Goal: Information Seeking & Learning: Learn about a topic

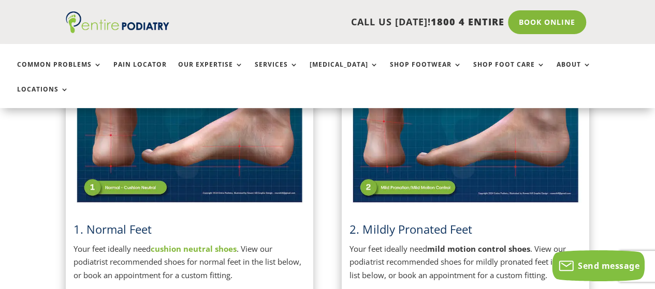
scroll to position [387, 0]
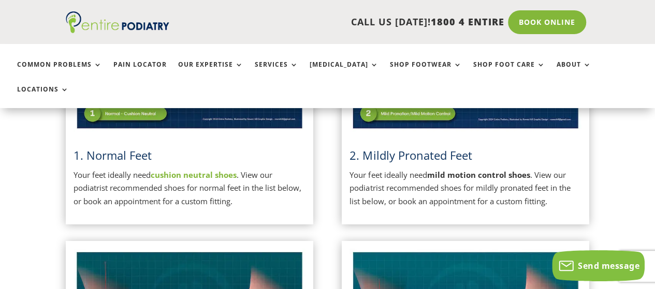
click at [188, 170] on strong "cushion neutral shoes" at bounding box center [194, 175] width 86 height 10
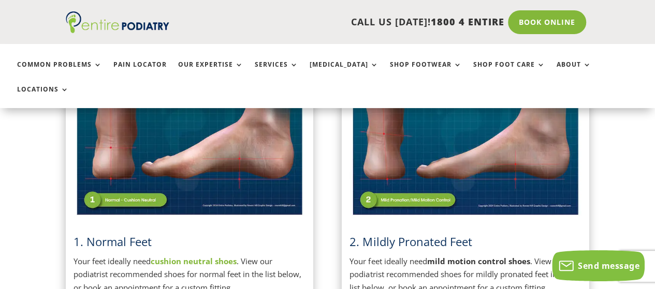
scroll to position [286, 0]
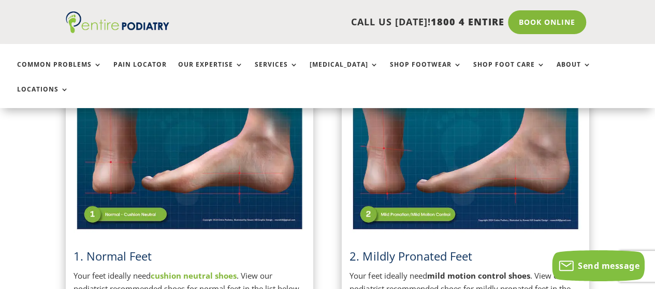
click at [185, 271] on strong "cushion neutral shoes" at bounding box center [194, 276] width 86 height 10
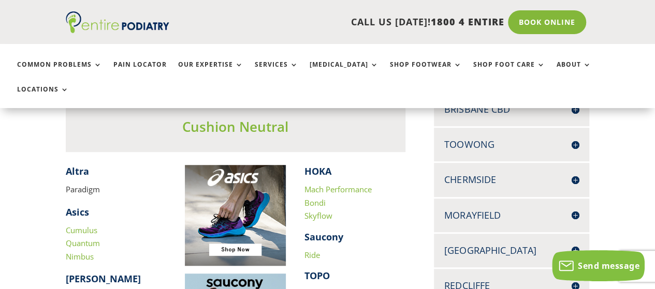
scroll to position [292, 0]
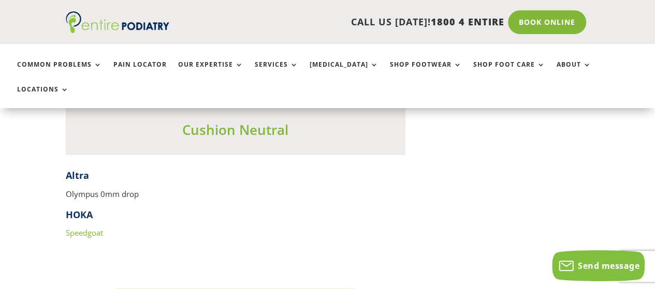
scroll to position [1250, 0]
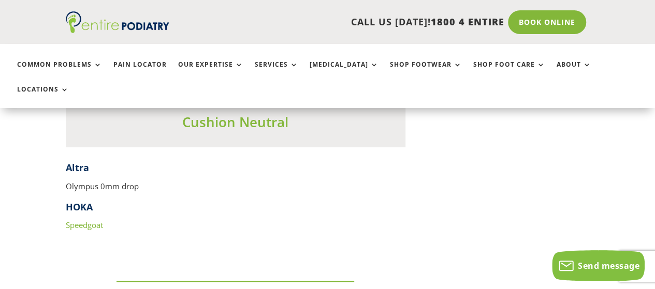
click at [91, 220] on link "Speedgoat" at bounding box center [84, 225] width 37 height 10
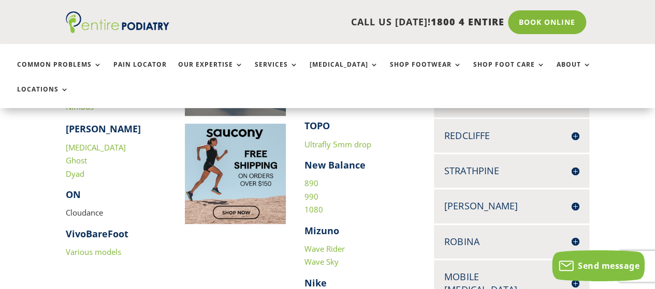
scroll to position [419, 0]
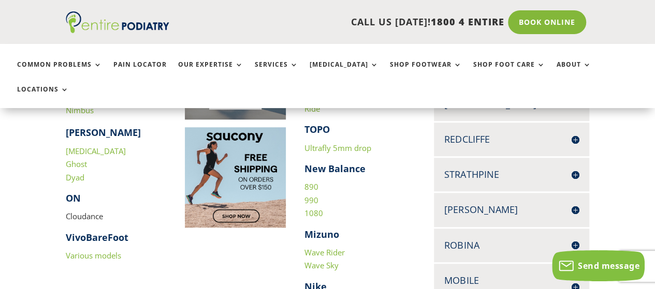
click at [313, 182] on link "890" at bounding box center [311, 187] width 14 height 10
